Goal: Task Accomplishment & Management: Use online tool/utility

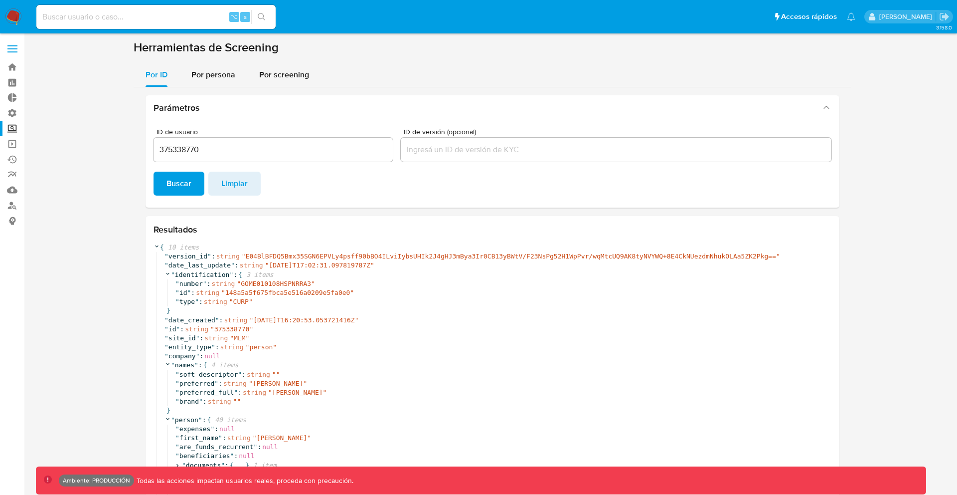
scroll to position [368, 0]
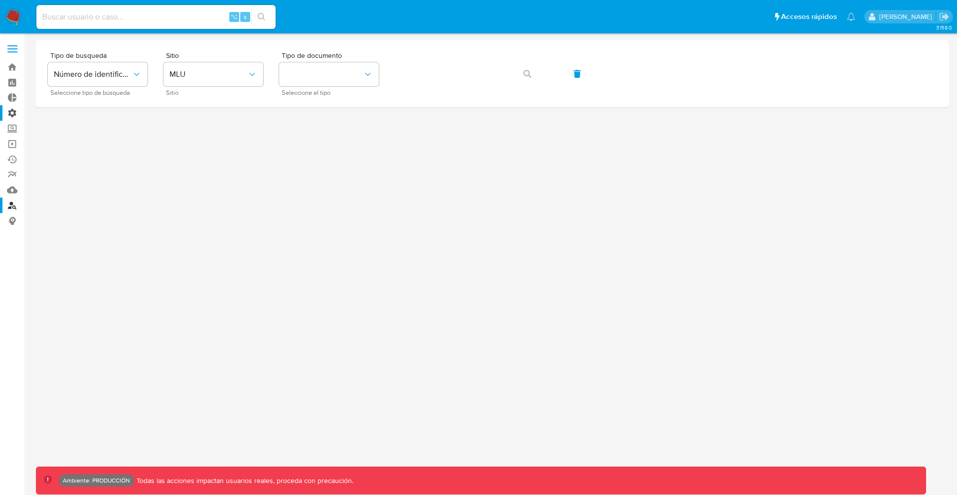
click at [14, 110] on label "Administración" at bounding box center [59, 112] width 119 height 15
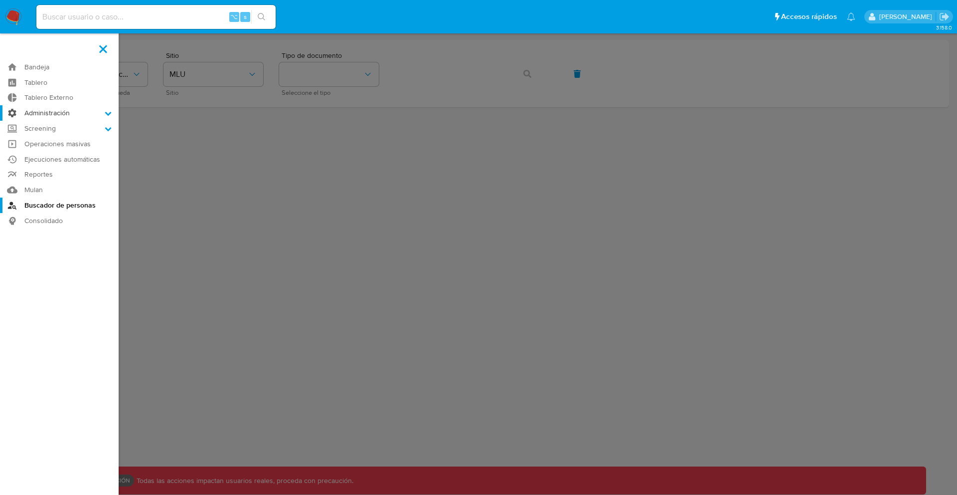
click at [0, 0] on input "Administración" at bounding box center [0, 0] width 0 height 0
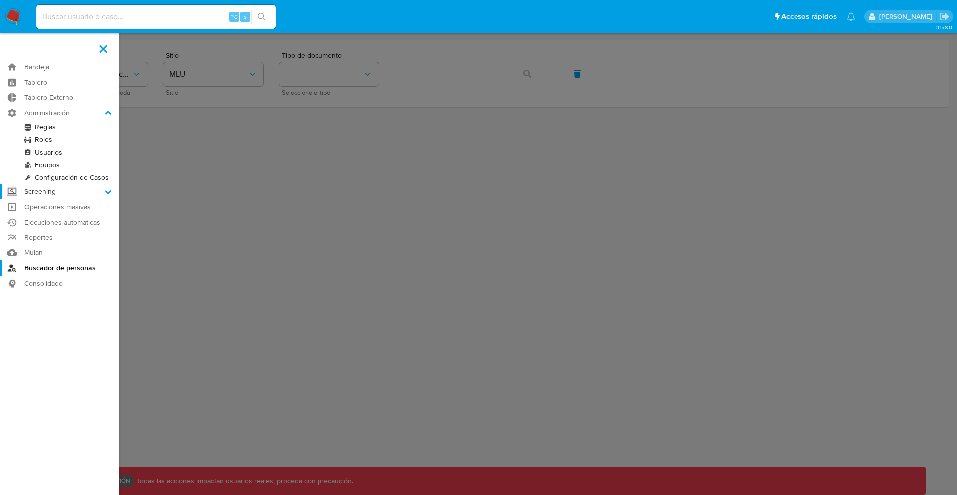
click at [34, 192] on label "Screening" at bounding box center [59, 190] width 119 height 15
click at [0, 0] on input "Screening" at bounding box center [0, 0] width 0 height 0
click at [47, 191] on link "Herramientas" at bounding box center [59, 192] width 119 height 12
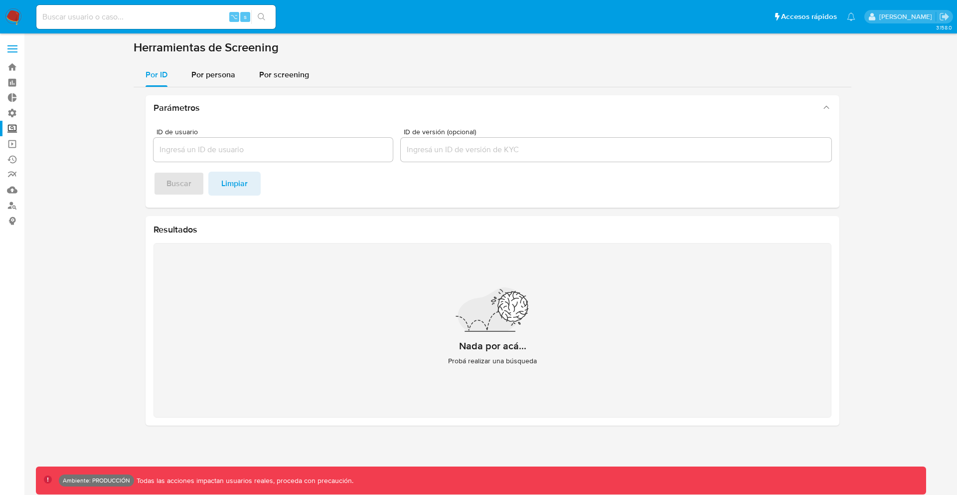
click at [12, 129] on label "Screening" at bounding box center [59, 128] width 119 height 15
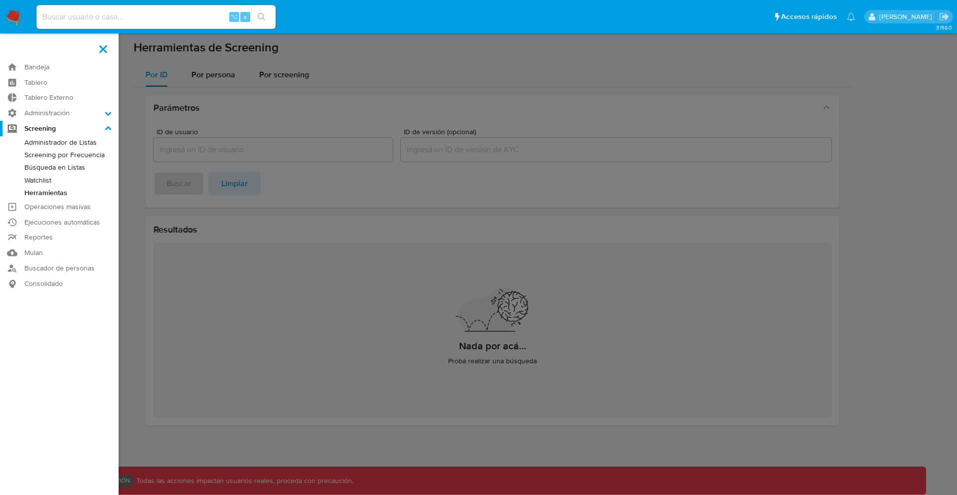
click at [0, 0] on input "Screening" at bounding box center [0, 0] width 0 height 0
click at [58, 168] on link "Búsqueda en Listas" at bounding box center [59, 167] width 119 height 12
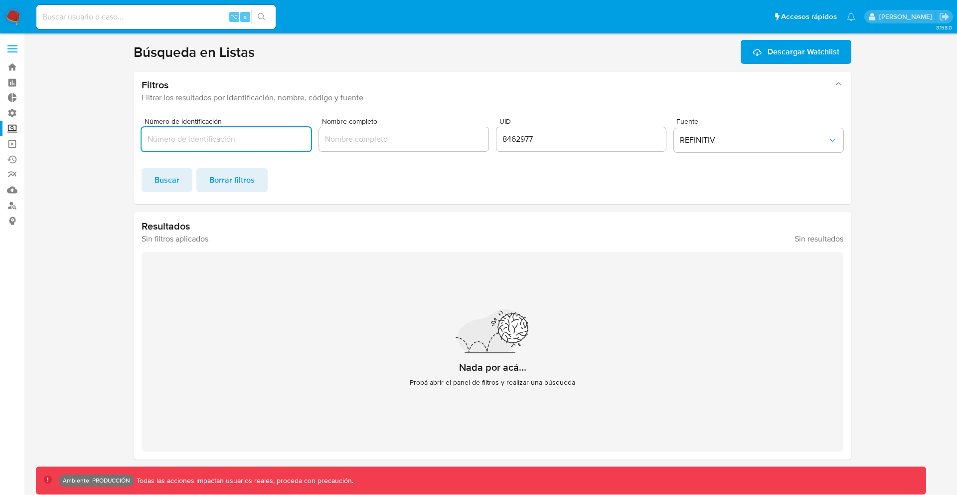
click at [248, 139] on input "Número de identificación" at bounding box center [227, 139] width 170 height 13
click at [155, 187] on span "Buscar" at bounding box center [167, 180] width 25 height 22
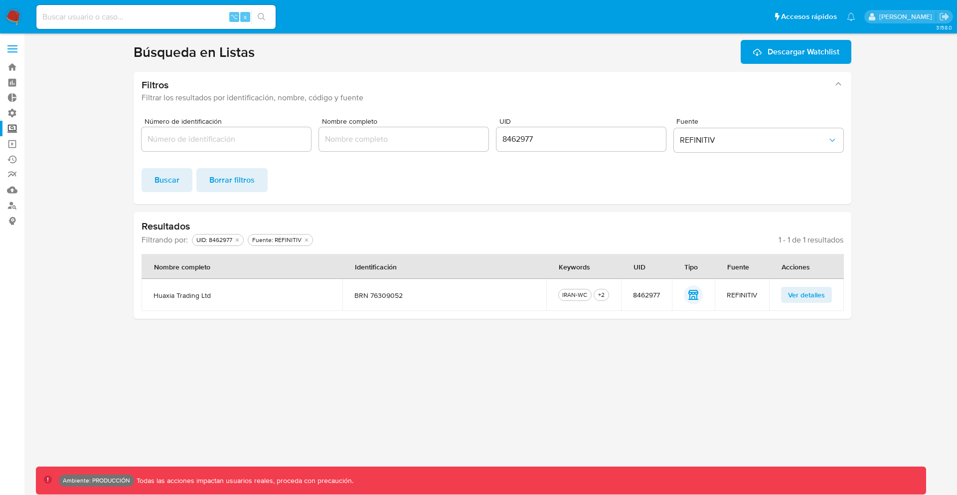
click at [815, 289] on span "Ver detalles" at bounding box center [806, 295] width 37 height 14
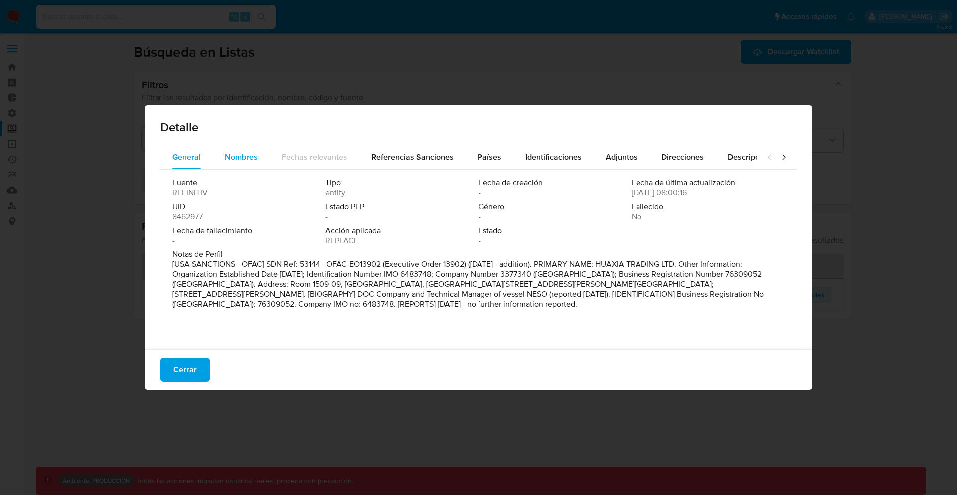
click at [250, 152] on span "Nombres" at bounding box center [241, 156] width 33 height 11
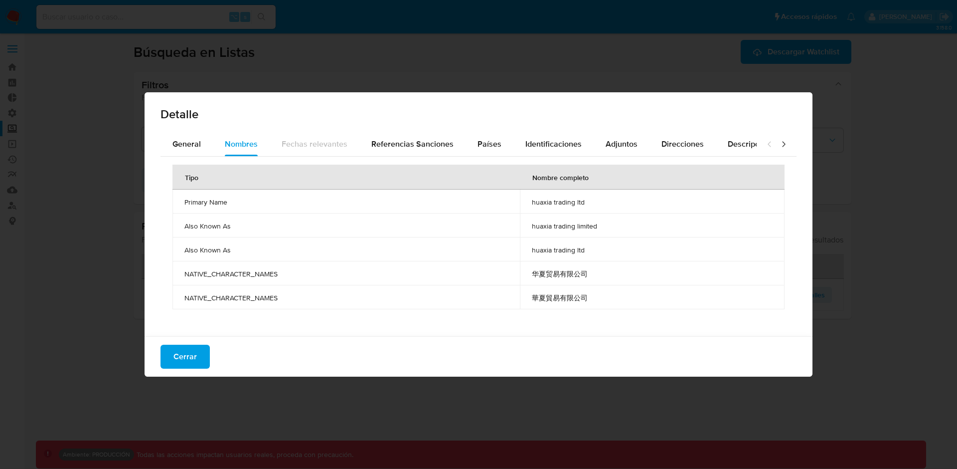
drag, startPoint x: 184, startPoint y: 201, endPoint x: 605, endPoint y: 288, distance: 430.2
click at [605, 288] on tbody "Primary Name huaxia trading ltd Also Known As huaxia trading limited Also Known…" at bounding box center [479, 249] width 612 height 120
click at [602, 296] on span "華夏貿易有限公司" at bounding box center [652, 297] width 241 height 9
drag, startPoint x: 614, startPoint y: 299, endPoint x: 186, endPoint y: 202, distance: 438.6
click at [186, 202] on tbody "Primary Name huaxia trading ltd Also Known As huaxia trading limited Also Known…" at bounding box center [479, 249] width 612 height 120
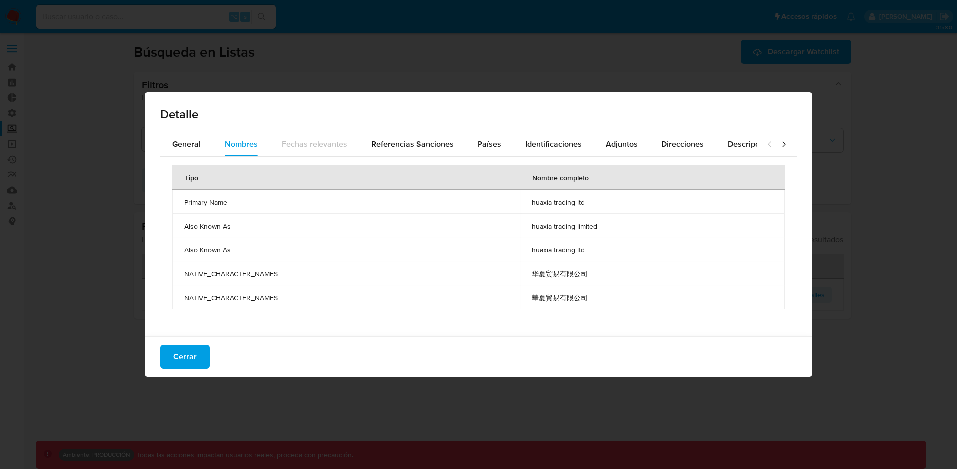
click at [186, 202] on span "Primary Name" at bounding box center [346, 201] width 324 height 9
drag, startPoint x: 181, startPoint y: 200, endPoint x: 604, endPoint y: 295, distance: 433.8
click at [604, 297] on tbody "Primary Name huaxia trading ltd Also Known As huaxia trading limited Also Known…" at bounding box center [479, 249] width 612 height 120
click at [604, 295] on span "華夏貿易有限公司" at bounding box center [652, 297] width 241 height 9
drag, startPoint x: 605, startPoint y: 296, endPoint x: 174, endPoint y: 201, distance: 441.2
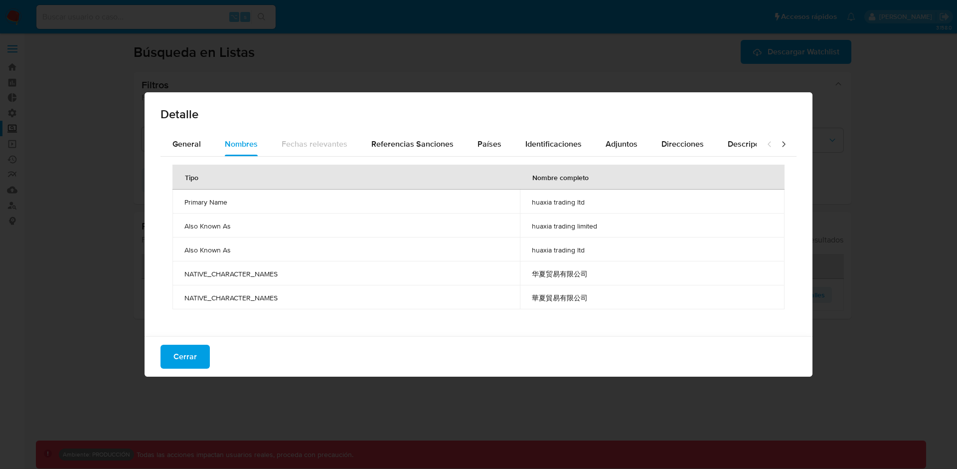
click at [174, 201] on tbody "Primary Name huaxia trading ltd Also Known As huaxia trading limited Also Known…" at bounding box center [479, 249] width 612 height 120
click at [417, 279] on td "NATIVE_CHARACTER_NAMES" at bounding box center [347, 273] width 348 height 24
drag, startPoint x: 614, startPoint y: 301, endPoint x: 528, endPoint y: 267, distance: 92.9
click at [528, 267] on tbody "Primary Name huaxia trading ltd Also Known As huaxia trading limited Also Known…" at bounding box center [479, 249] width 612 height 120
drag, startPoint x: 597, startPoint y: 251, endPoint x: 530, endPoint y: 200, distance: 84.1
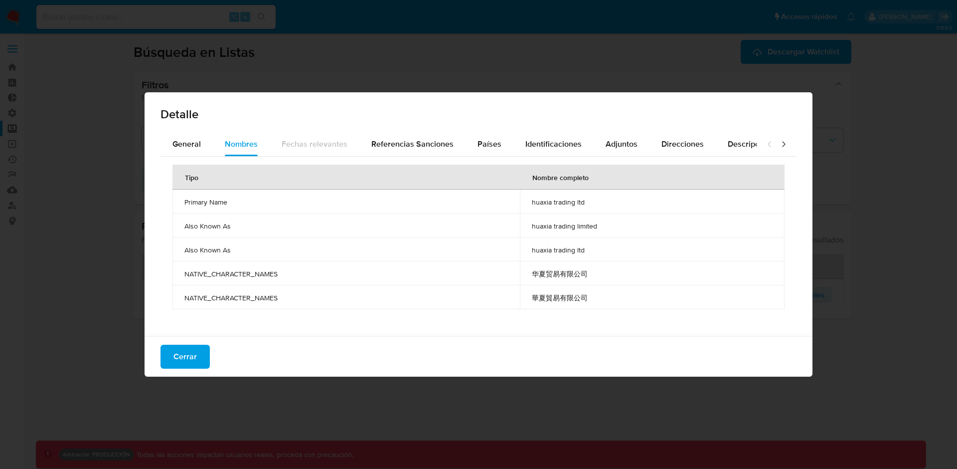
click at [530, 200] on tbody "Primary Name huaxia trading ltd Also Known As huaxia trading limited Also Known…" at bounding box center [479, 249] width 612 height 120
click at [530, 200] on td "huaxia trading ltd" at bounding box center [652, 201] width 265 height 24
click at [569, 271] on span "华夏贸易有限公司" at bounding box center [652, 273] width 241 height 9
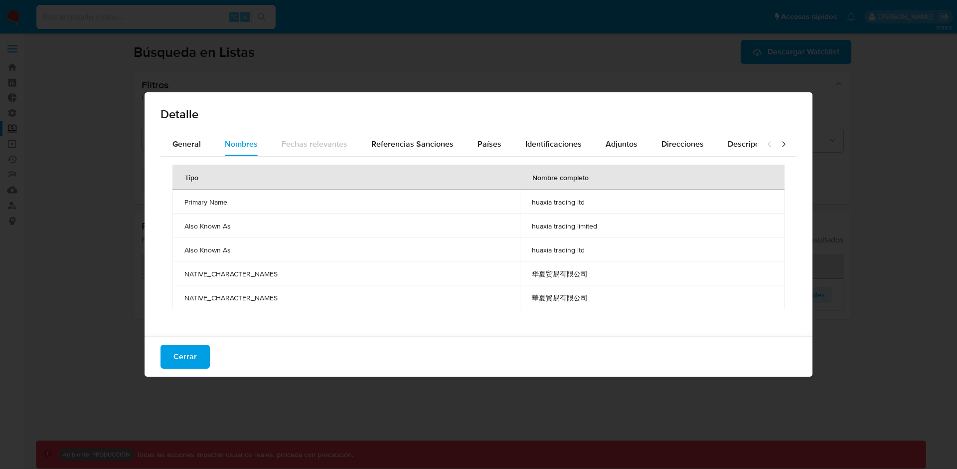
click at [563, 295] on span "華夏貿易有限公司" at bounding box center [652, 297] width 241 height 9
click at [551, 295] on span "華夏貿易有限公司" at bounding box center [652, 297] width 241 height 9
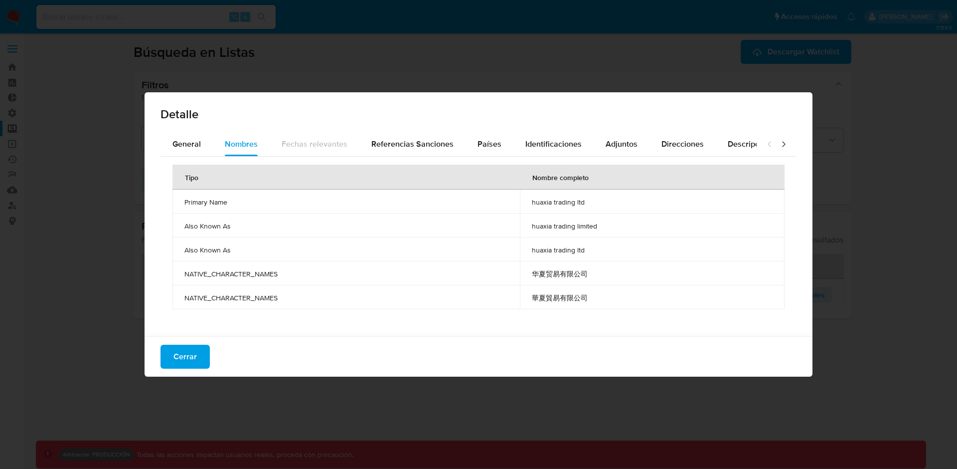
click at [557, 272] on span "华夏贸易有限公司" at bounding box center [652, 273] width 241 height 9
click at [578, 272] on span "华夏贸易有限公司" at bounding box center [652, 273] width 241 height 9
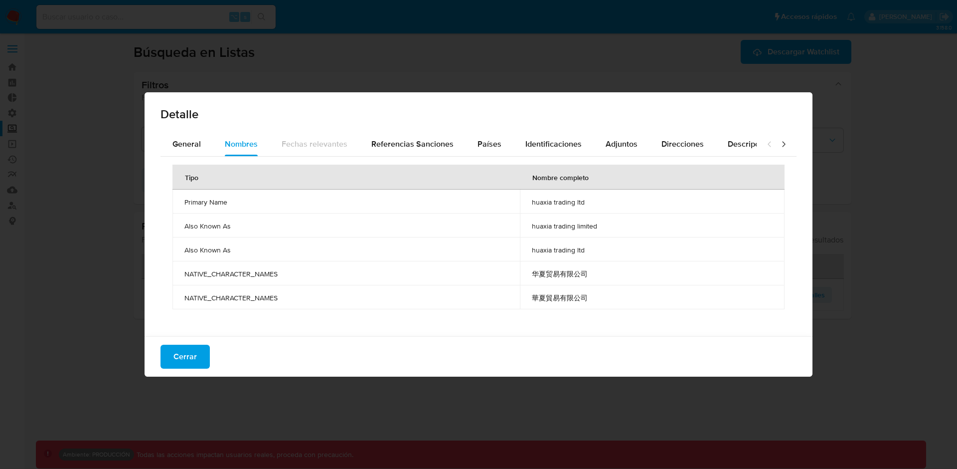
click at [582, 276] on span "华夏贸易有限公司" at bounding box center [652, 273] width 241 height 9
drag, startPoint x: 588, startPoint y: 295, endPoint x: 532, endPoint y: 270, distance: 61.4
click at [532, 270] on tbody "Primary Name huaxia trading ltd Also Known As huaxia trading limited Also Known…" at bounding box center [479, 249] width 612 height 120
click at [532, 270] on td "华夏贸易有限公司" at bounding box center [652, 273] width 265 height 24
drag, startPoint x: 534, startPoint y: 201, endPoint x: 597, endPoint y: 297, distance: 114.8
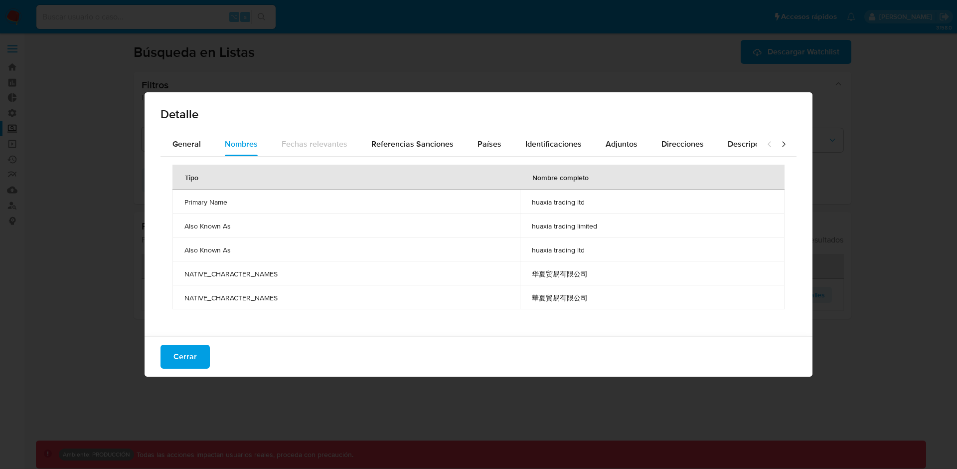
click at [597, 297] on tbody "Primary Name huaxia trading ltd Also Known As huaxia trading limited Also Known…" at bounding box center [479, 249] width 612 height 120
click at [597, 297] on span "華夏貿易有限公司" at bounding box center [652, 297] width 241 height 9
drag, startPoint x: 597, startPoint y: 297, endPoint x: 521, endPoint y: 198, distance: 124.8
click at [521, 198] on tbody "Primary Name huaxia trading ltd Also Known As huaxia trading limited Also Known…" at bounding box center [479, 249] width 612 height 120
click at [521, 198] on td "huaxia trading ltd" at bounding box center [652, 201] width 265 height 24
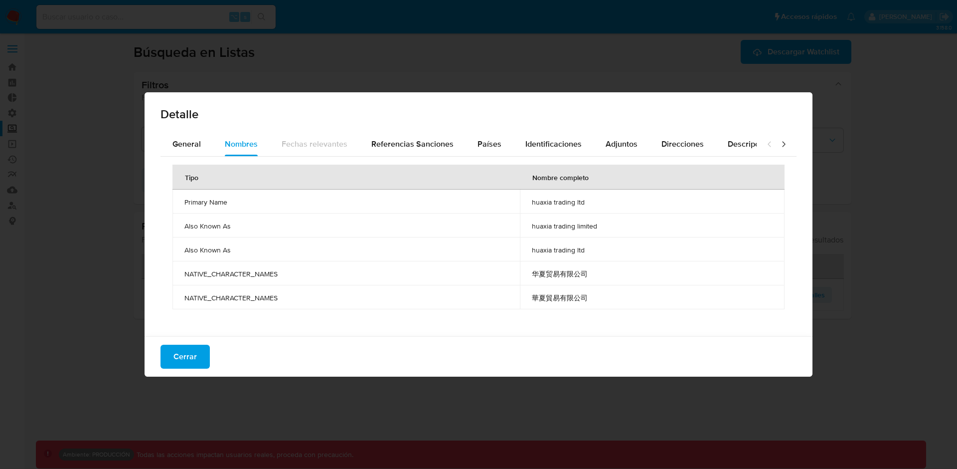
drag, startPoint x: 530, startPoint y: 200, endPoint x: 590, endPoint y: 296, distance: 113.2
click at [590, 296] on tbody "Primary Name huaxia trading ltd Also Known As huaxia trading limited Also Known…" at bounding box center [479, 249] width 612 height 120
click at [590, 295] on span "華夏貿易有限公司" at bounding box center [652, 297] width 241 height 9
drag, startPoint x: 614, startPoint y: 278, endPoint x: 540, endPoint y: 277, distance: 74.8
click at [539, 277] on span "华夏贸易有限公司" at bounding box center [652, 273] width 241 height 9
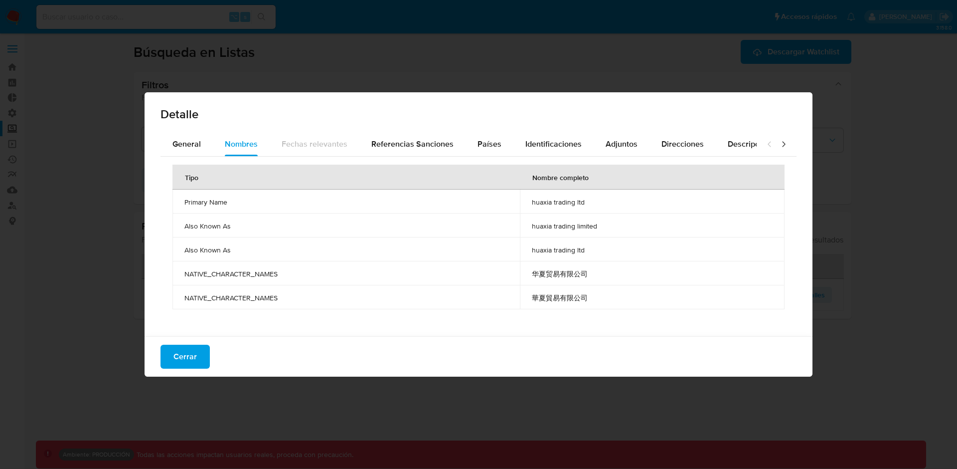
drag, startPoint x: 525, startPoint y: 275, endPoint x: 638, endPoint y: 280, distance: 113.8
click at [638, 280] on td "华夏贸易有限公司" at bounding box center [652, 273] width 265 height 24
drag, startPoint x: 535, startPoint y: 202, endPoint x: 566, endPoint y: 297, distance: 100.3
click at [566, 297] on tbody "Primary Name huaxia trading ltd Also Known As huaxia trading limited Also Known…" at bounding box center [479, 249] width 612 height 120
click at [566, 297] on span "華夏貿易有限公司" at bounding box center [652, 297] width 241 height 9
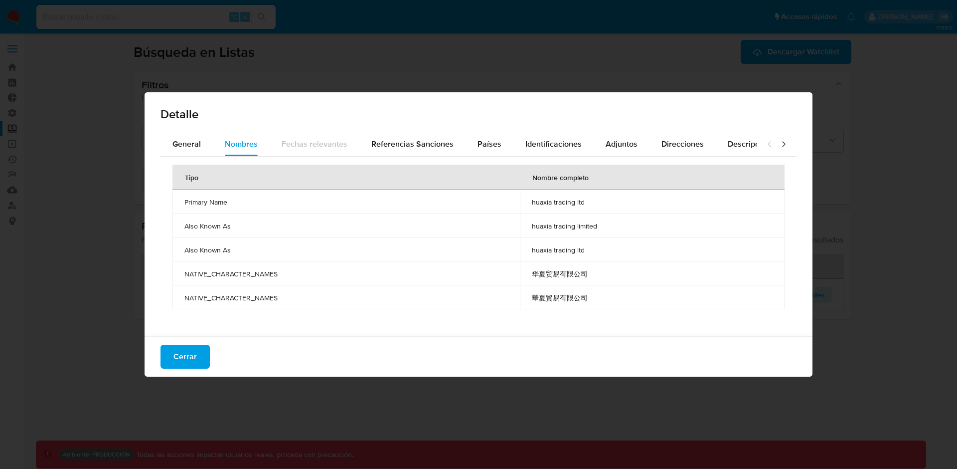
drag, startPoint x: 588, startPoint y: 298, endPoint x: 544, endPoint y: 204, distance: 104.2
click at [544, 204] on tbody "Primary Name huaxia trading ltd Also Known As huaxia trading limited Also Known…" at bounding box center [479, 249] width 612 height 120
click at [544, 204] on span "huaxia trading ltd" at bounding box center [652, 201] width 241 height 9
drag, startPoint x: 531, startPoint y: 200, endPoint x: 599, endPoint y: 207, distance: 68.7
click at [599, 207] on td "huaxia trading ltd" at bounding box center [652, 201] width 265 height 24
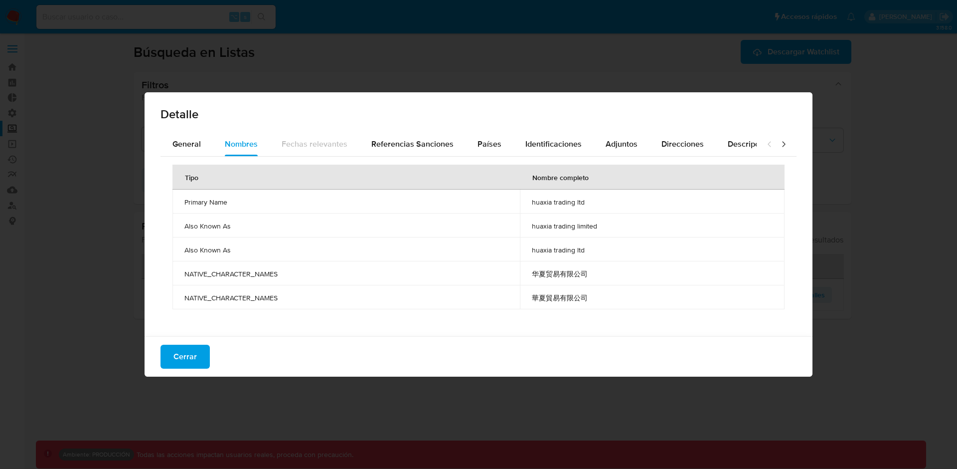
drag, startPoint x: 538, startPoint y: 225, endPoint x: 596, endPoint y: 225, distance: 58.3
click at [595, 225] on span "huaxia trading limited" at bounding box center [652, 225] width 241 height 9
drag, startPoint x: 547, startPoint y: 257, endPoint x: 598, endPoint y: 256, distance: 51.4
click at [597, 256] on td "huaxia trading ltd" at bounding box center [652, 249] width 265 height 24
drag, startPoint x: 539, startPoint y: 276, endPoint x: 610, endPoint y: 278, distance: 71.3
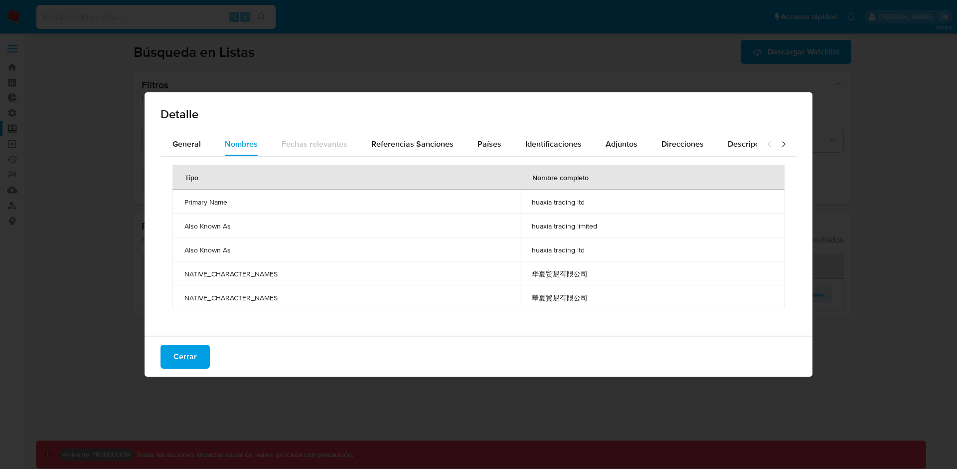
click at [611, 278] on span "华夏贸易有限公司" at bounding box center [652, 273] width 241 height 9
drag, startPoint x: 532, startPoint y: 295, endPoint x: 590, endPoint y: 296, distance: 58.8
click at [590, 296] on td "華夏貿易有限公司" at bounding box center [652, 297] width 265 height 24
click at [590, 296] on span "華夏貿易有限公司" at bounding box center [652, 297] width 241 height 9
drag, startPoint x: 590, startPoint y: 296, endPoint x: 543, endPoint y: 294, distance: 47.9
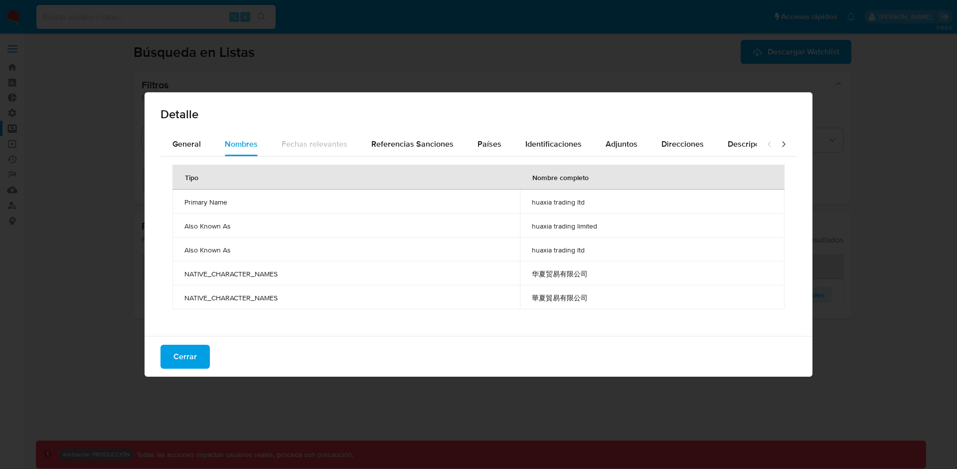
click at [543, 294] on span "華夏貿易有限公司" at bounding box center [652, 297] width 241 height 9
click at [543, 293] on span "華夏貿易有限公司" at bounding box center [652, 297] width 241 height 9
click at [546, 272] on span "华夏贸易有限公司" at bounding box center [652, 273] width 241 height 9
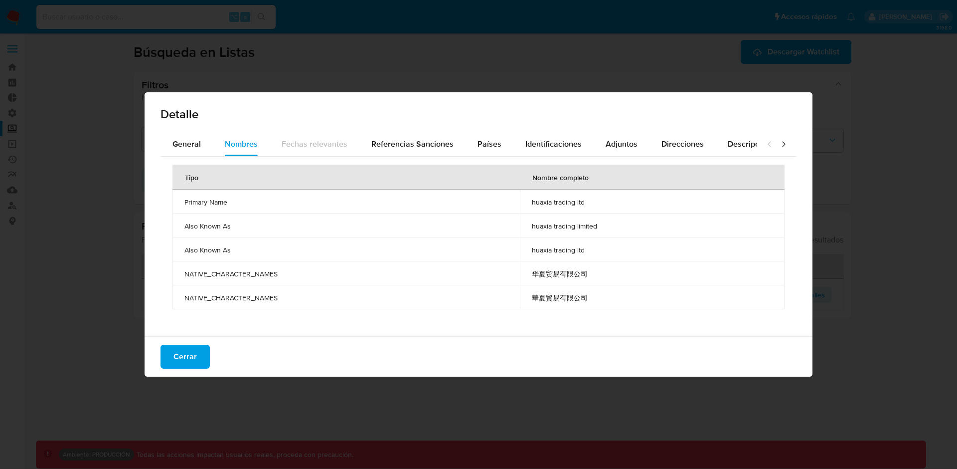
click at [546, 272] on span "华夏贸易有限公司" at bounding box center [652, 273] width 241 height 9
click at [580, 296] on span "華夏貿易有限公司" at bounding box center [652, 297] width 241 height 9
click at [564, 255] on td "huaxia trading ltd" at bounding box center [652, 249] width 265 height 24
click at [556, 249] on span "huaxia trading ltd" at bounding box center [652, 249] width 241 height 9
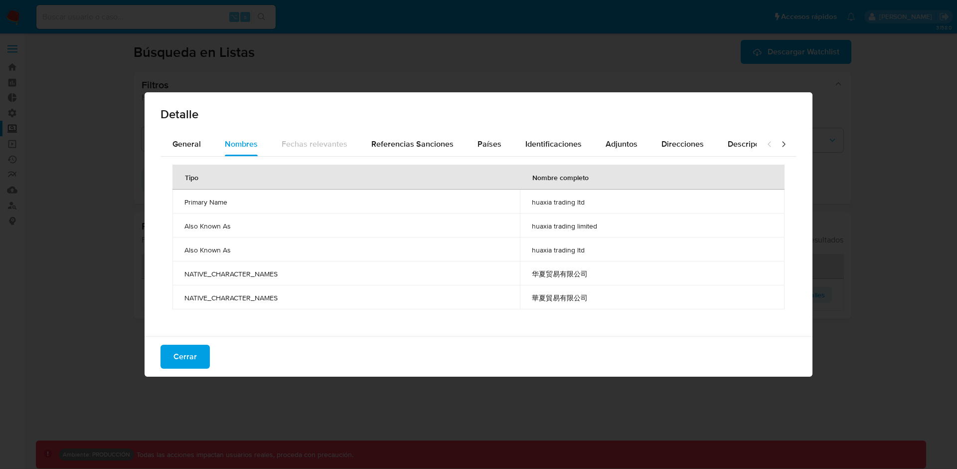
click at [556, 249] on span "huaxia trading ltd" at bounding box center [652, 249] width 241 height 9
drag, startPoint x: 534, startPoint y: 200, endPoint x: 593, endPoint y: 214, distance: 61.0
click at [593, 214] on tbody "Primary Name huaxia trading ltd Also Known As huaxia trading limited Also Known…" at bounding box center [479, 249] width 612 height 120
drag, startPoint x: 198, startPoint y: 271, endPoint x: 316, endPoint y: 272, distance: 117.7
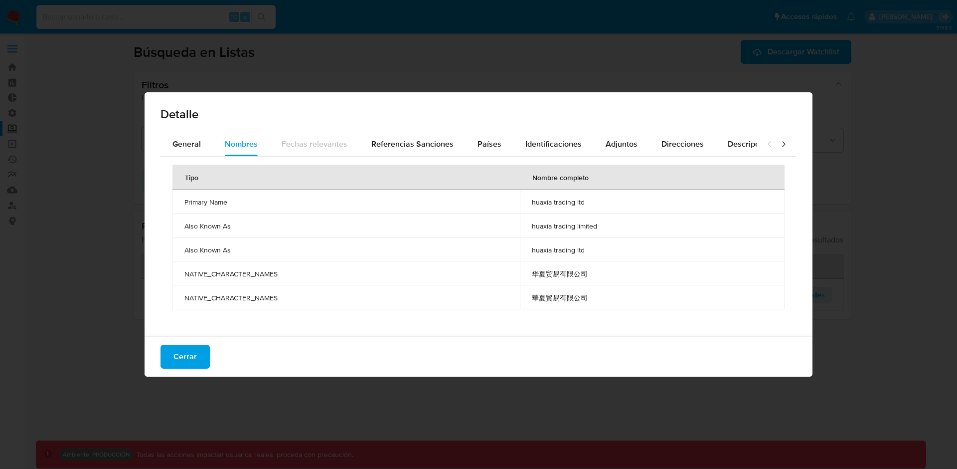
click at [316, 272] on span "NATIVE_CHARACTER_NAMES" at bounding box center [346, 273] width 324 height 9
drag, startPoint x: 528, startPoint y: 268, endPoint x: 594, endPoint y: 268, distance: 66.8
click at [594, 269] on td "华夏贸易有限公司" at bounding box center [652, 273] width 265 height 24
drag, startPoint x: 601, startPoint y: 274, endPoint x: 533, endPoint y: 275, distance: 68.3
click at [533, 274] on span "华夏贸易有限公司" at bounding box center [652, 273] width 241 height 9
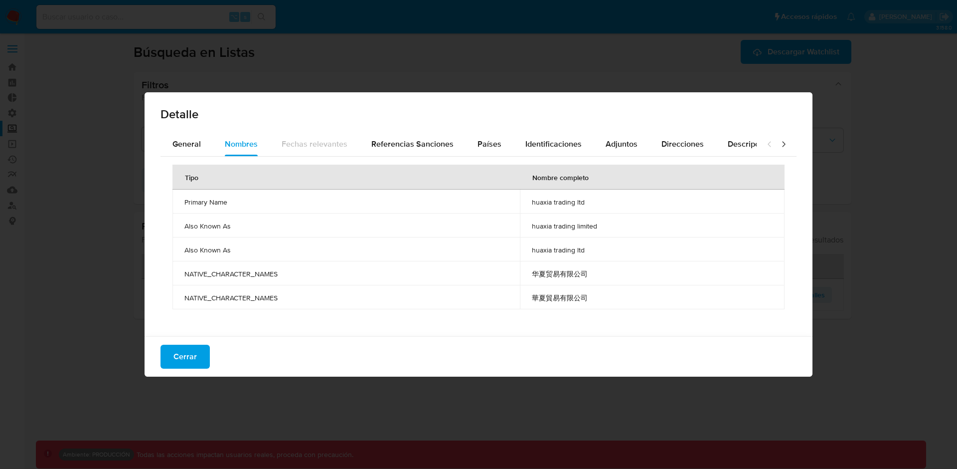
drag, startPoint x: 283, startPoint y: 271, endPoint x: 185, endPoint y: 273, distance: 97.7
click at [184, 272] on span "NATIVE_CHARACTER_NAMES" at bounding box center [346, 273] width 324 height 9
click at [185, 273] on span "NATIVE_CHARACTER_NAMES" at bounding box center [346, 273] width 324 height 9
drag, startPoint x: 185, startPoint y: 273, endPoint x: 265, endPoint y: 274, distance: 79.8
click at [266, 274] on span "NATIVE_CHARACTER_NAMES" at bounding box center [346, 273] width 324 height 9
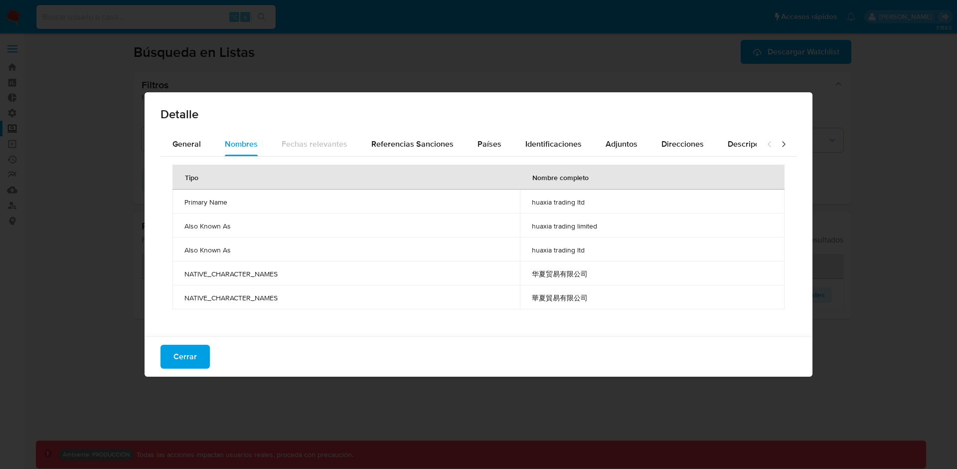
click at [265, 274] on span "NATIVE_CHARACTER_NAMES" at bounding box center [346, 273] width 324 height 9
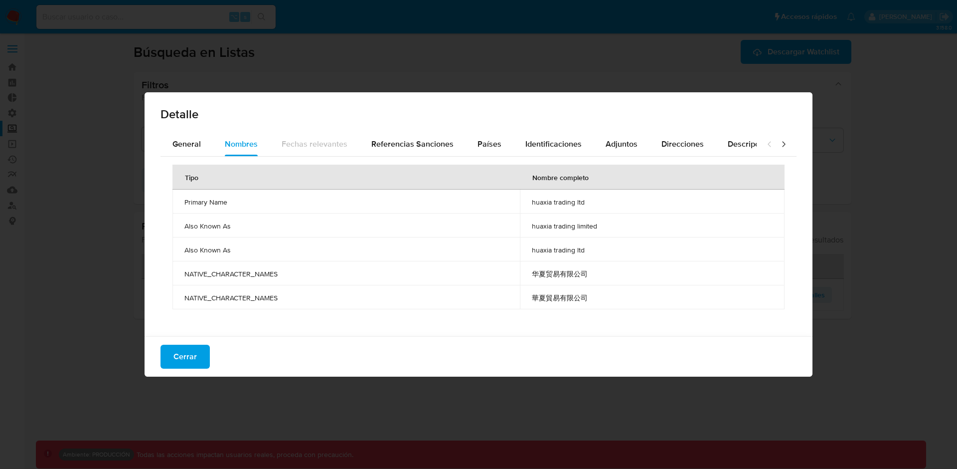
click at [265, 274] on span "NATIVE_CHARACTER_NAMES" at bounding box center [346, 273] width 324 height 9
click at [249, 275] on span "NATIVE_CHARACTER_NAMES" at bounding box center [346, 273] width 324 height 9
drag, startPoint x: 292, startPoint y: 276, endPoint x: 184, endPoint y: 273, distance: 107.2
click at [184, 273] on span "NATIVE_CHARACTER_NAMES" at bounding box center [346, 273] width 324 height 9
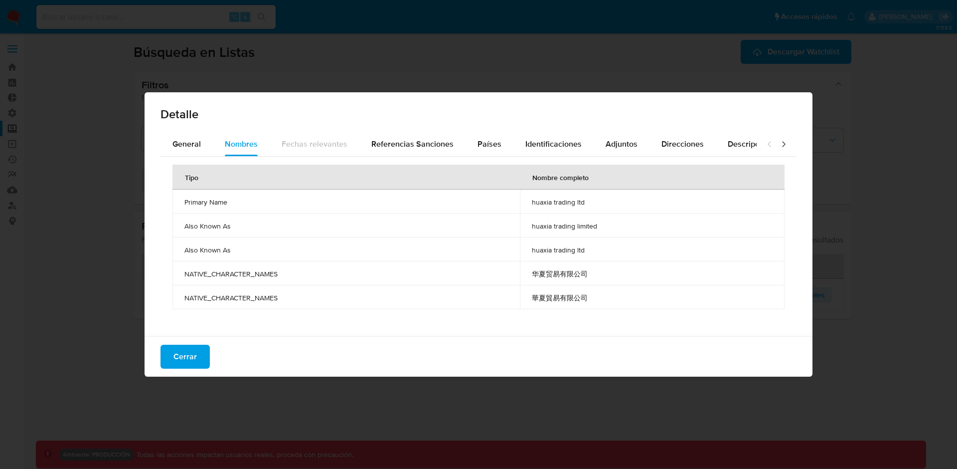
drag, startPoint x: 184, startPoint y: 273, endPoint x: 599, endPoint y: 274, distance: 414.9
click at [599, 274] on tr "NATIVE_CHARACTER_NAMES 华夏贸易有限公司" at bounding box center [479, 273] width 612 height 24
click at [599, 274] on span "华夏贸易有限公司" at bounding box center [652, 273] width 241 height 9
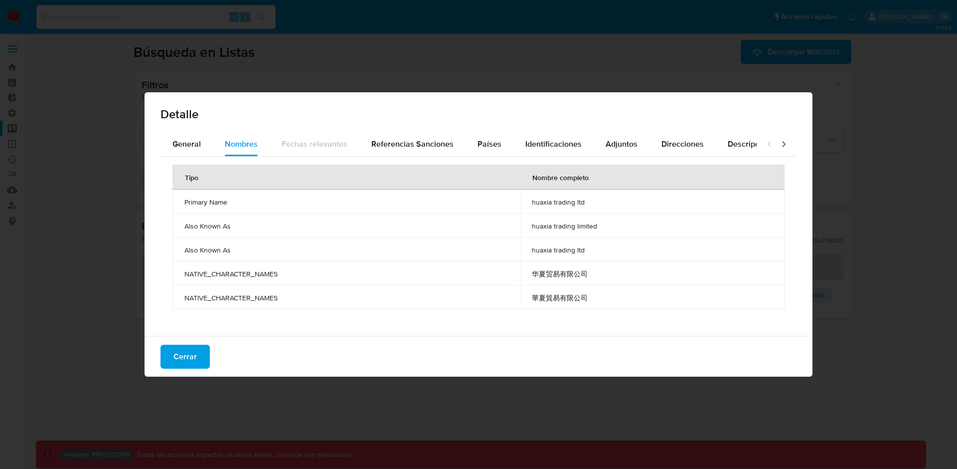
click at [561, 277] on span "华夏贸易有限公司" at bounding box center [652, 273] width 241 height 9
drag, startPoint x: 527, startPoint y: 268, endPoint x: 591, endPoint y: 296, distance: 69.7
click at [591, 296] on tbody "Primary Name huaxia trading ltd Also Known As huaxia trading limited Also Known…" at bounding box center [479, 249] width 612 height 120
click at [591, 296] on span "華夏貿易有限公司" at bounding box center [652, 297] width 241 height 9
drag, startPoint x: 597, startPoint y: 297, endPoint x: 531, endPoint y: 270, distance: 71.4
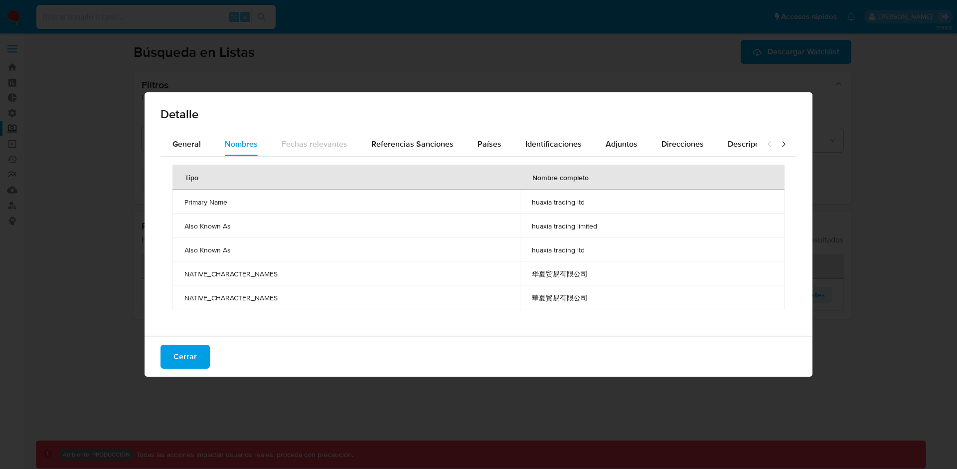
click at [531, 270] on tbody "Primary Name huaxia trading ltd Also Known As huaxia trading limited Also Known…" at bounding box center [479, 249] width 612 height 120
click at [543, 276] on span "华夏贸易有限公司" at bounding box center [652, 273] width 241 height 9
drag, startPoint x: 532, startPoint y: 275, endPoint x: 610, endPoint y: 275, distance: 78.3
click at [610, 275] on td "华夏贸易有限公司" at bounding box center [652, 273] width 265 height 24
click at [566, 276] on span "华夏贸易有限公司" at bounding box center [652, 273] width 241 height 9
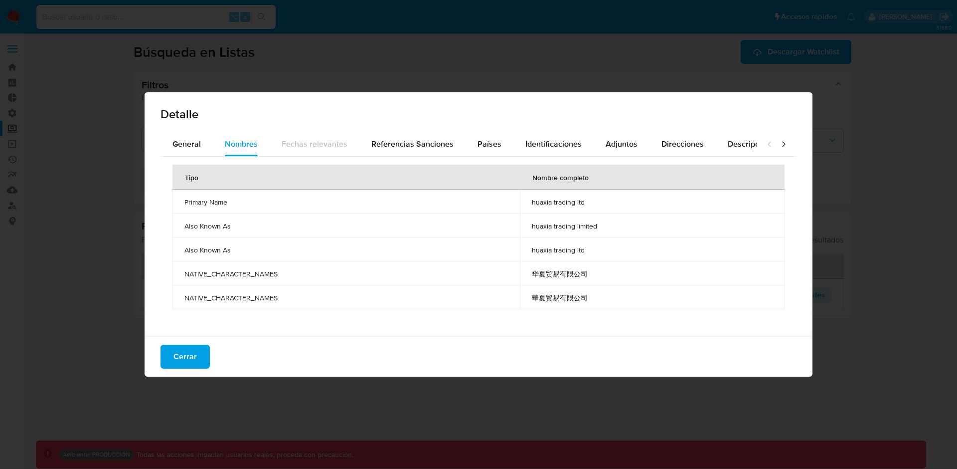
drag, startPoint x: 531, startPoint y: 274, endPoint x: 590, endPoint y: 276, distance: 59.4
click at [590, 276] on td "华夏贸易有限公司" at bounding box center [652, 273] width 265 height 24
drag, startPoint x: 532, startPoint y: 252, endPoint x: 609, endPoint y: 252, distance: 77.3
click at [611, 252] on td "huaxia trading ltd" at bounding box center [652, 249] width 265 height 24
click at [568, 270] on span "华夏贸易有限公司" at bounding box center [652, 273] width 241 height 9
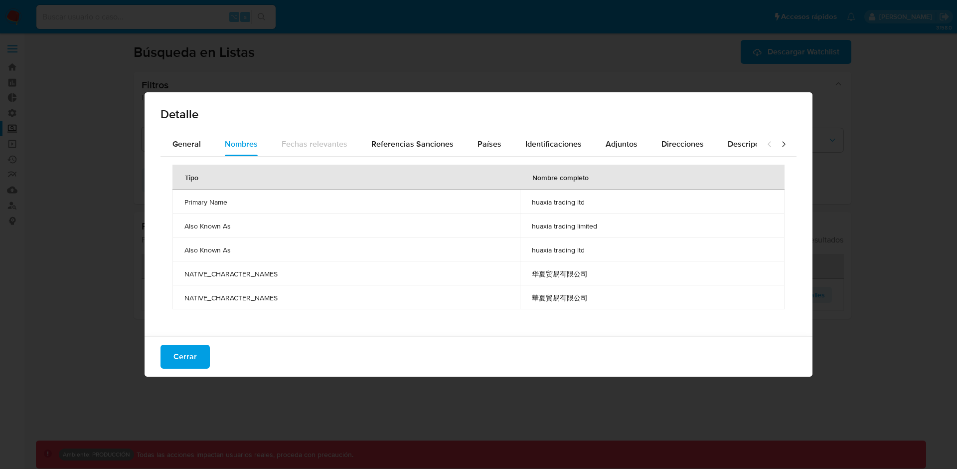
drag, startPoint x: 534, startPoint y: 273, endPoint x: 590, endPoint y: 274, distance: 55.9
click at [590, 274] on span "华夏贸易有限公司" at bounding box center [652, 273] width 241 height 9
drag, startPoint x: 579, startPoint y: 274, endPoint x: 521, endPoint y: 275, distance: 58.8
click at [520, 275] on tr "NATIVE_CHARACTER_NAMES 华夏贸易有限公司" at bounding box center [479, 273] width 612 height 24
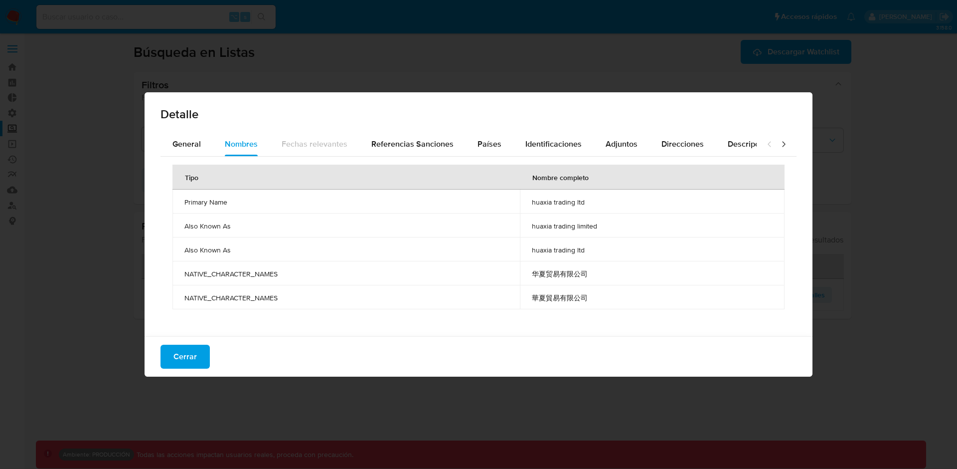
click at [521, 275] on td "华夏贸易有限公司" at bounding box center [652, 273] width 265 height 24
drag, startPoint x: 535, startPoint y: 271, endPoint x: 591, endPoint y: 272, distance: 56.8
click at [592, 272] on span "华夏贸易有限公司" at bounding box center [652, 273] width 241 height 9
click at [587, 279] on td "华夏贸易有限公司" at bounding box center [652, 273] width 265 height 24
click at [568, 278] on td "华夏贸易有限公司" at bounding box center [652, 273] width 265 height 24
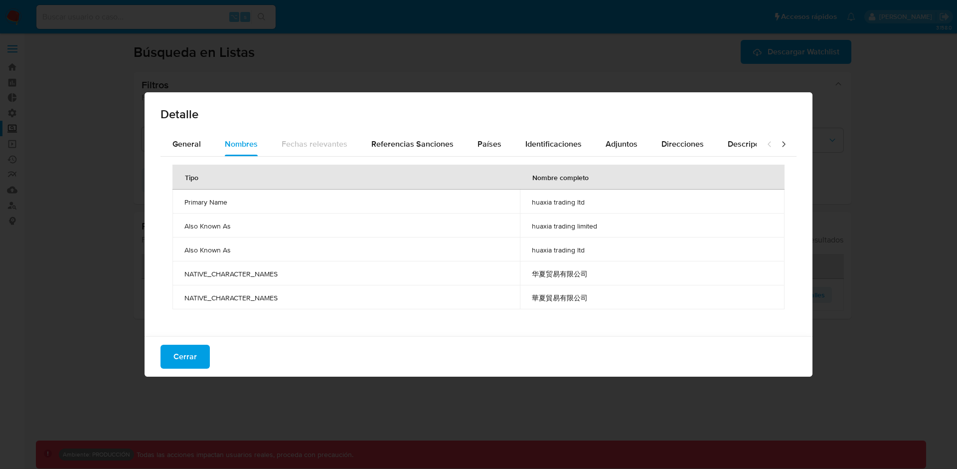
click at [568, 278] on td "华夏贸易有限公司" at bounding box center [652, 273] width 265 height 24
click at [564, 278] on td "华夏贸易有限公司" at bounding box center [652, 273] width 265 height 24
click at [563, 278] on td "华夏贸易有限公司" at bounding box center [652, 273] width 265 height 24
click at [542, 273] on span "华夏贸易有限公司" at bounding box center [652, 273] width 241 height 9
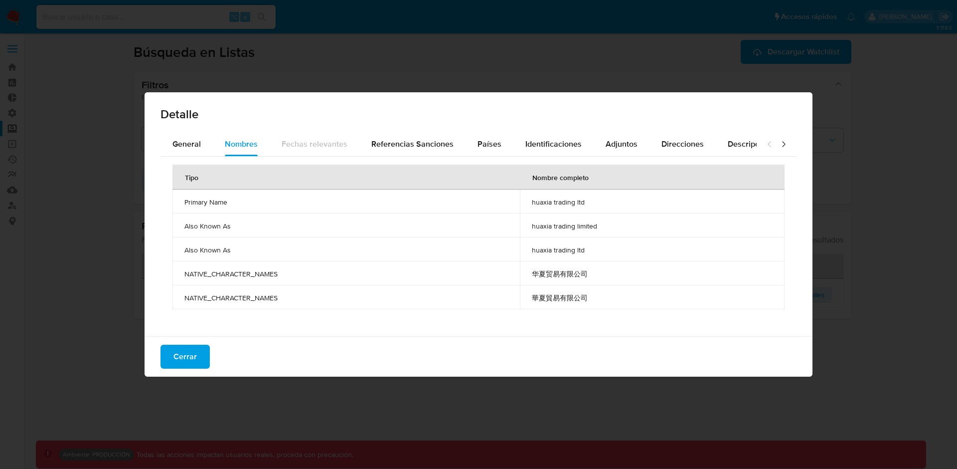
click at [542, 273] on span "华夏贸易有限公司" at bounding box center [652, 273] width 241 height 9
drag, startPoint x: 556, startPoint y: 202, endPoint x: 571, endPoint y: 202, distance: 15.0
click at [571, 202] on span "huaxia trading ltd" at bounding box center [652, 201] width 241 height 9
click at [555, 201] on span "huaxia trading ltd" at bounding box center [652, 201] width 241 height 9
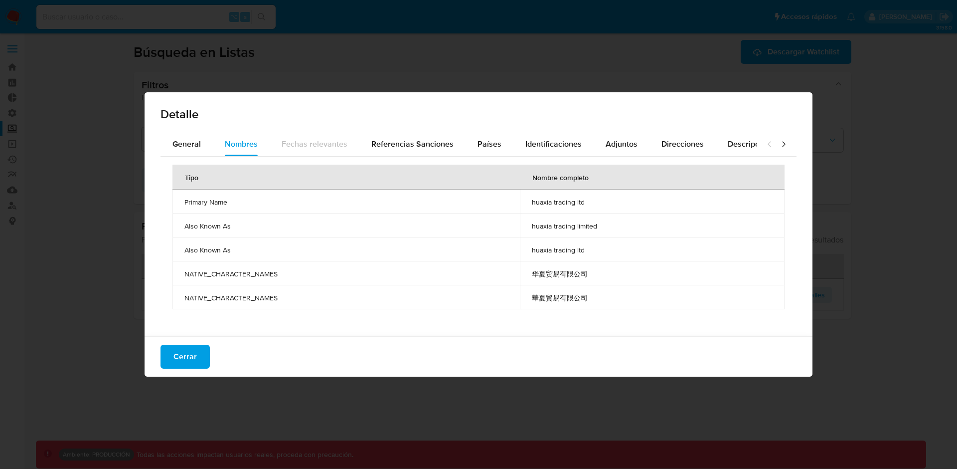
drag, startPoint x: 531, startPoint y: 268, endPoint x: 591, endPoint y: 269, distance: 60.3
click at [591, 269] on td "华夏贸易有限公司" at bounding box center [652, 273] width 265 height 24
click at [583, 273] on span "华夏贸易有限公司" at bounding box center [652, 273] width 241 height 9
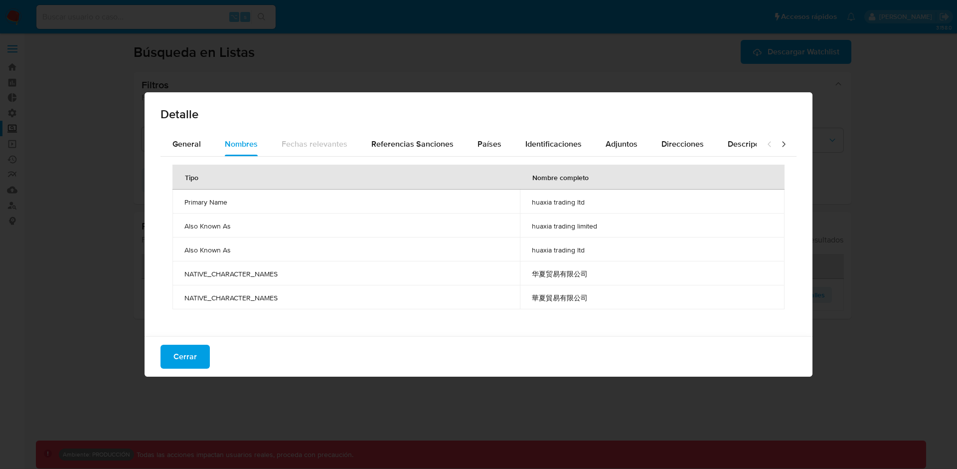
drag, startPoint x: 558, startPoint y: 200, endPoint x: 571, endPoint y: 201, distance: 13.0
click at [571, 201] on span "huaxia trading ltd" at bounding box center [652, 201] width 241 height 9
click at [566, 201] on span "huaxia trading ltd" at bounding box center [652, 201] width 241 height 9
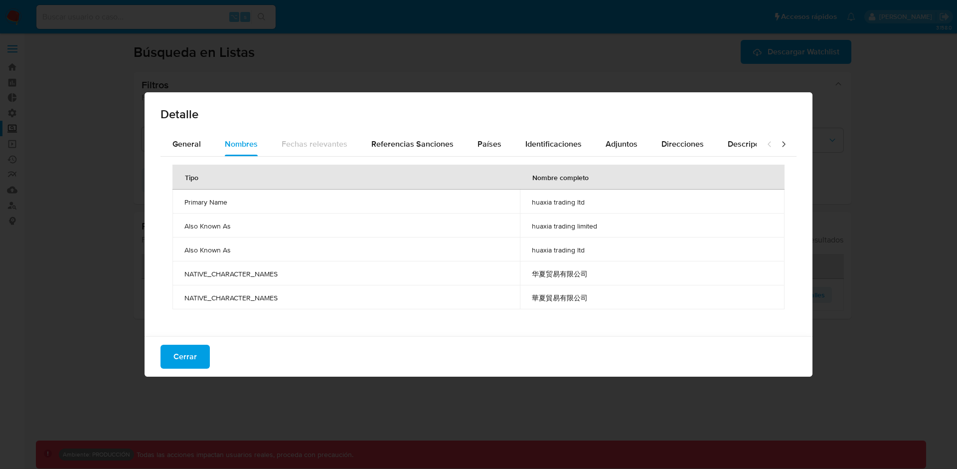
click at [567, 226] on span "huaxia trading limited" at bounding box center [652, 225] width 241 height 9
click at [596, 225] on span "huaxia trading limited" at bounding box center [652, 225] width 241 height 9
click at [560, 273] on span "华夏贸易有限公司" at bounding box center [652, 273] width 241 height 9
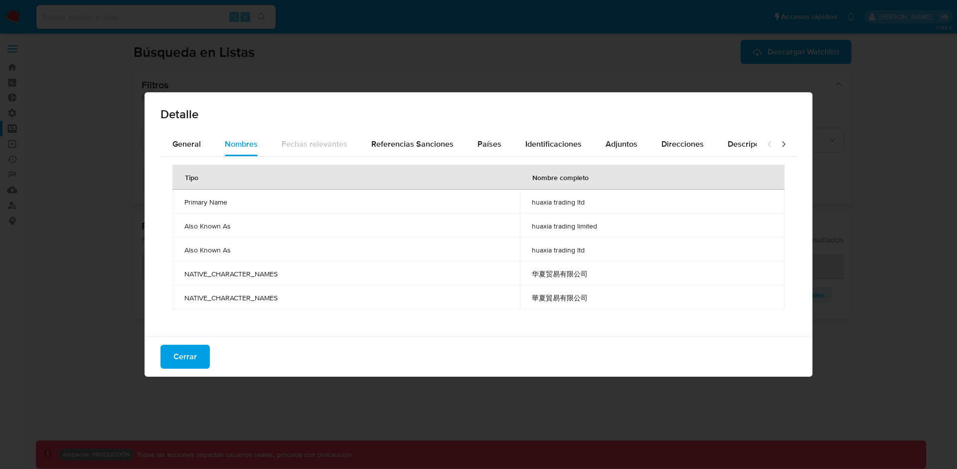
click at [560, 273] on span "华夏贸易有限公司" at bounding box center [652, 273] width 241 height 9
click at [558, 299] on span "華夏貿易有限公司" at bounding box center [652, 297] width 241 height 9
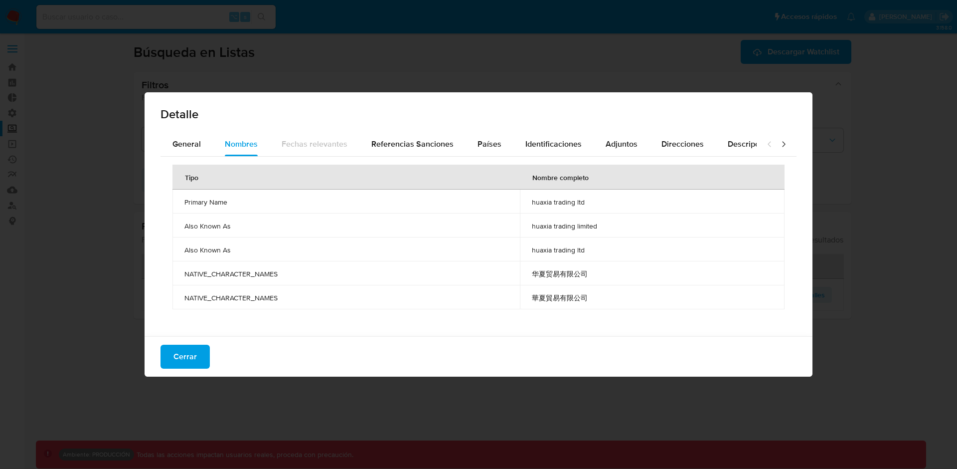
click at [558, 299] on span "華夏貿易有限公司" at bounding box center [652, 297] width 241 height 9
click at [184, 330] on div "Tipo Nombre completo Primary Name huaxia trading ltd Also Known As huaxia tradi…" at bounding box center [479, 244] width 636 height 175
drag, startPoint x: 597, startPoint y: 301, endPoint x: 270, endPoint y: 285, distance: 327.0
click at [270, 285] on tr "NATIVE_CHARACTER_NAMES 華夏貿易有限公司" at bounding box center [479, 297] width 612 height 24
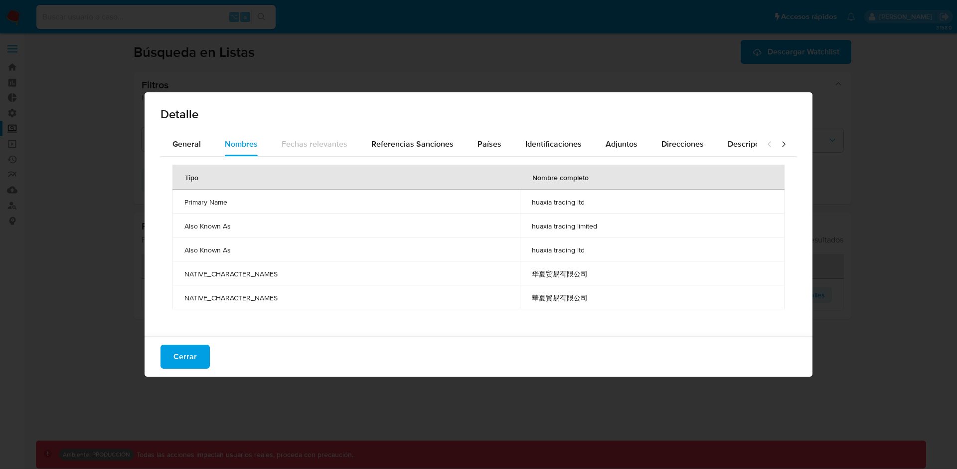
click at [183, 273] on td "NATIVE_CHARACTER_NAMES" at bounding box center [347, 273] width 348 height 24
drag, startPoint x: 183, startPoint y: 273, endPoint x: 604, endPoint y: 295, distance: 421.9
click at [604, 295] on tbody "Primary Name huaxia trading ltd Also Known As huaxia trading limited Also Known…" at bounding box center [479, 249] width 612 height 120
click at [604, 295] on span "華夏貿易有限公司" at bounding box center [652, 297] width 241 height 9
drag, startPoint x: 604, startPoint y: 295, endPoint x: 179, endPoint y: 275, distance: 425.8
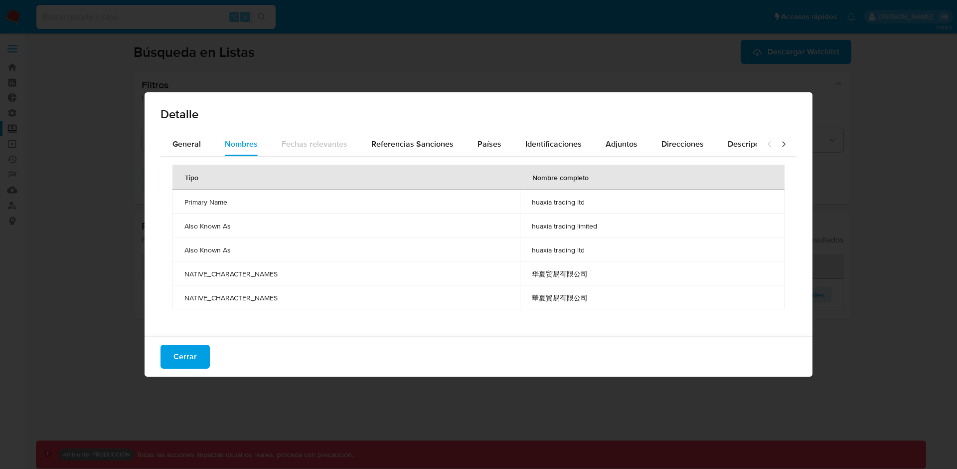
click at [179, 275] on tbody "Primary Name huaxia trading ltd Also Known As huaxia trading limited Also Known…" at bounding box center [479, 249] width 612 height 120
click at [179, 275] on td "NATIVE_CHARACTER_NAMES" at bounding box center [347, 273] width 348 height 24
drag, startPoint x: 179, startPoint y: 275, endPoint x: 607, endPoint y: 299, distance: 428.5
click at [607, 300] on tbody "Primary Name huaxia trading ltd Also Known As huaxia trading limited Also Known…" at bounding box center [479, 249] width 612 height 120
click at [606, 299] on span "華夏貿易有限公司" at bounding box center [652, 297] width 241 height 9
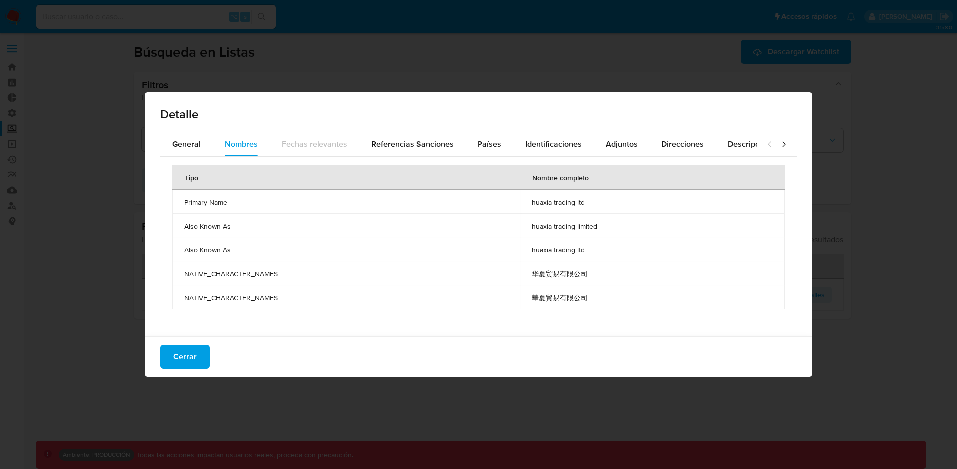
drag, startPoint x: 606, startPoint y: 299, endPoint x: 187, endPoint y: 265, distance: 420.7
click at [187, 265] on tbody "Primary Name huaxia trading ltd Also Known As huaxia trading limited Also Known…" at bounding box center [479, 249] width 612 height 120
click at [252, 265] on td "NATIVE_CHARACTER_NAMES" at bounding box center [347, 273] width 348 height 24
drag, startPoint x: 613, startPoint y: 302, endPoint x: 184, endPoint y: 273, distance: 429.8
click at [184, 273] on tbody "Primary Name huaxia trading ltd Also Known As huaxia trading limited Also Known…" at bounding box center [479, 249] width 612 height 120
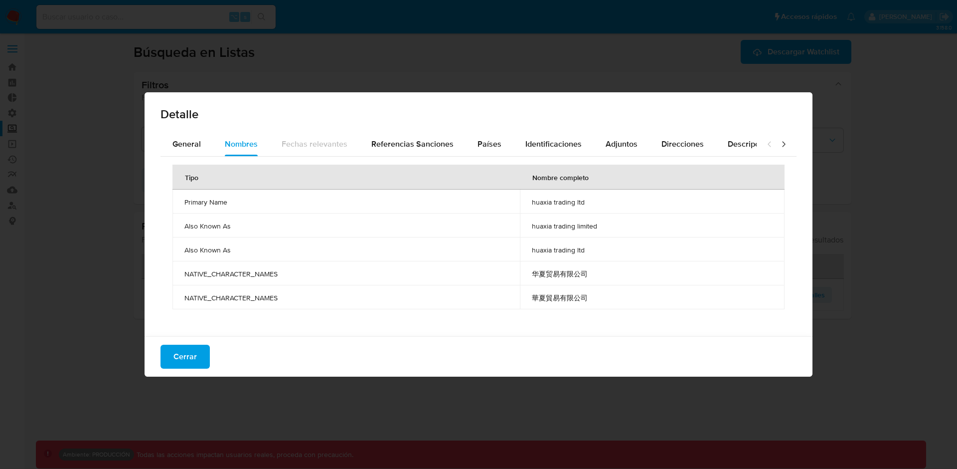
click at [184, 273] on span "NATIVE_CHARACTER_NAMES" at bounding box center [346, 273] width 324 height 9
drag, startPoint x: 610, startPoint y: 298, endPoint x: 208, endPoint y: 267, distance: 403.6
click at [208, 267] on tbody "Primary Name huaxia trading ltd Also Known As huaxia trading limited Also Known…" at bounding box center [479, 249] width 612 height 120
click at [197, 272] on span "NATIVE_CHARACTER_NAMES" at bounding box center [346, 273] width 324 height 9
drag, startPoint x: 180, startPoint y: 275, endPoint x: 589, endPoint y: 297, distance: 410.5
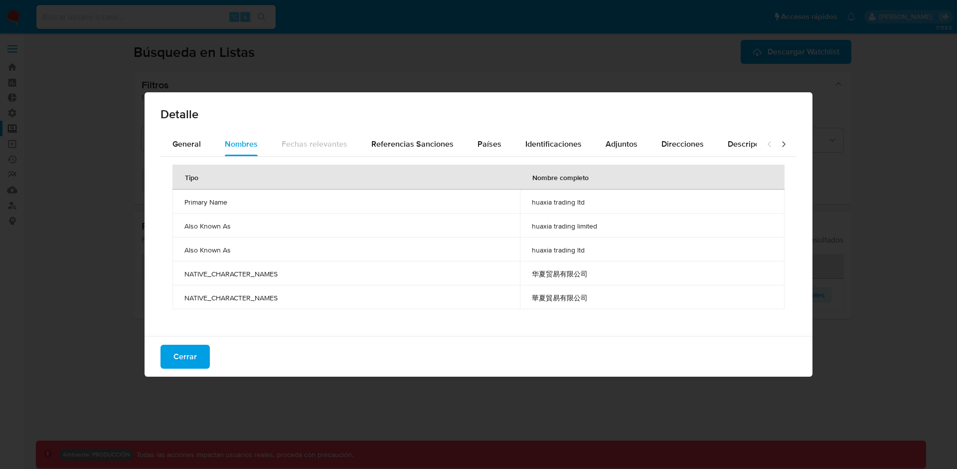
click at [589, 297] on tbody "Primary Name huaxia trading ltd Also Known As huaxia trading limited Also Known…" at bounding box center [479, 249] width 612 height 120
